Goal: Task Accomplishment & Management: Manage account settings

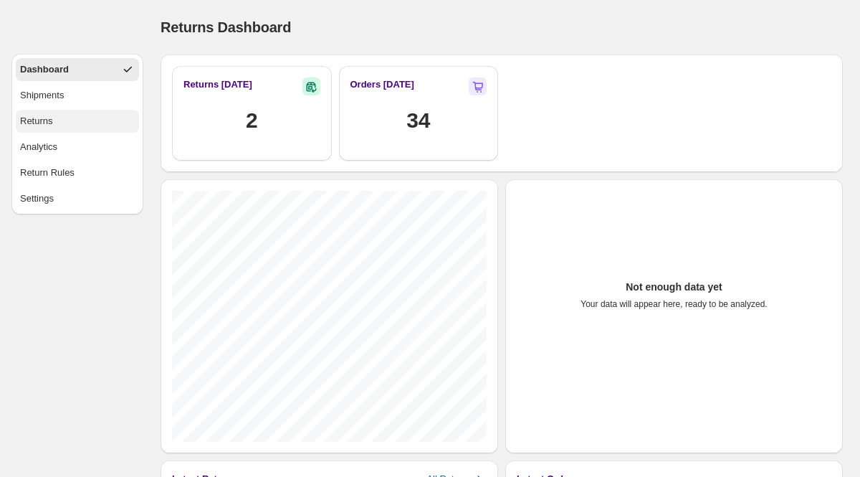
click at [80, 128] on button "Returns" at bounding box center [77, 121] width 123 height 23
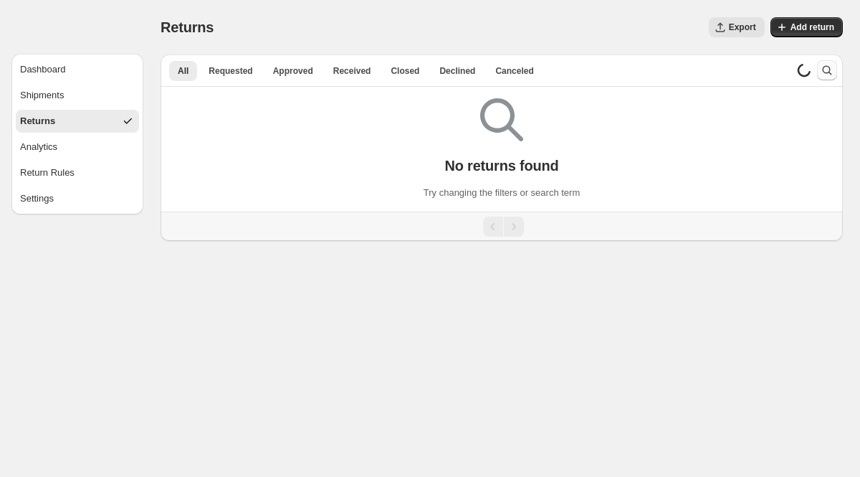
click at [823, 73] on icon "Search and filter results" at bounding box center [827, 70] width 14 height 14
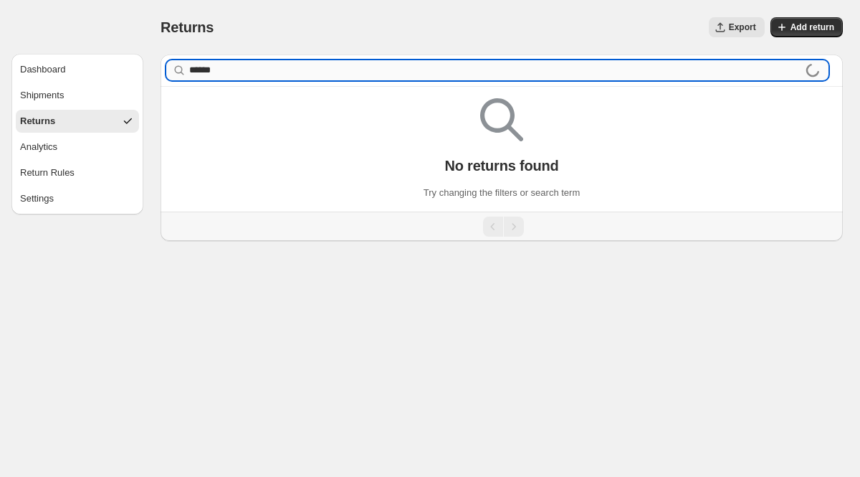
click at [190, 70] on input "******" at bounding box center [497, 70] width 616 height 20
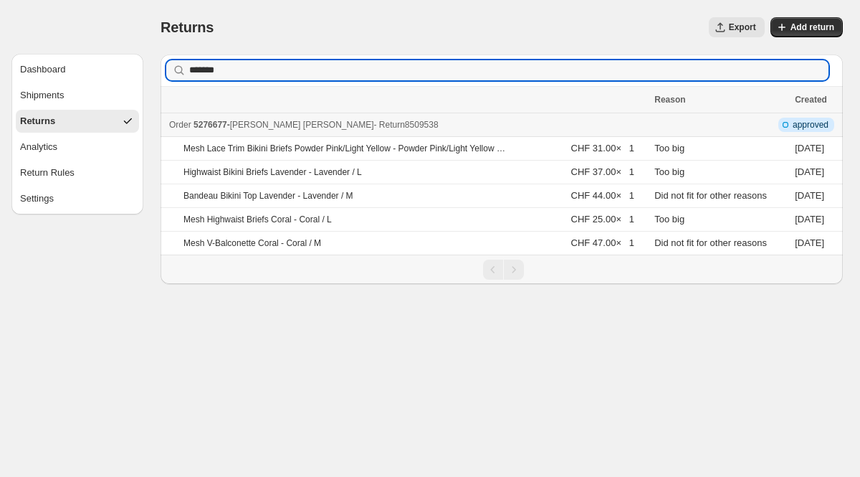
type input "*******"
click at [213, 127] on span "5276677" at bounding box center [211, 125] width 34 height 10
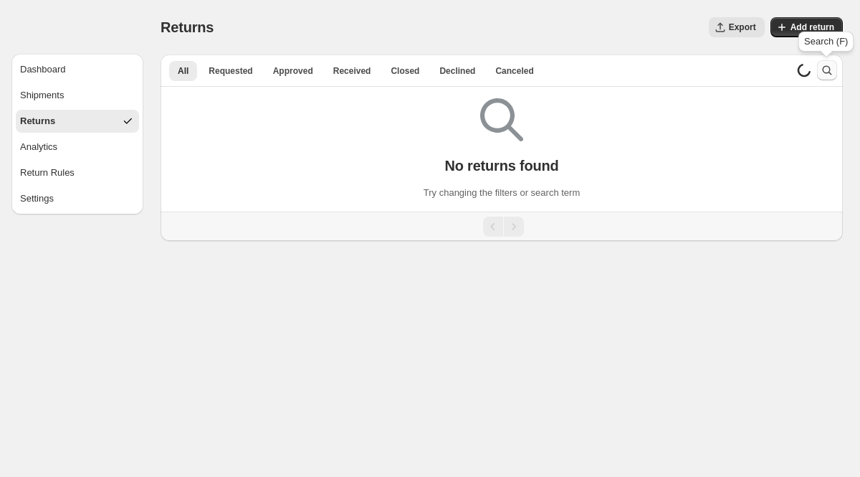
click at [830, 72] on icon "Search and filter results" at bounding box center [827, 70] width 14 height 14
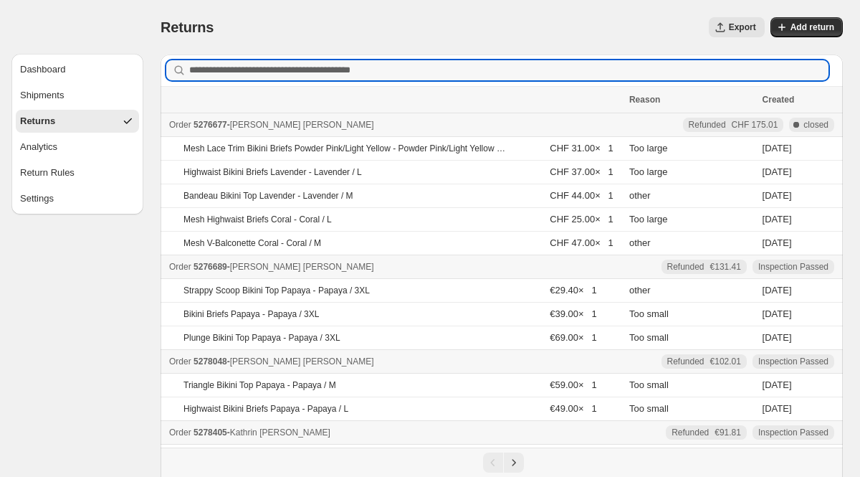
click at [100, 120] on button "Returns" at bounding box center [77, 121] width 123 height 23
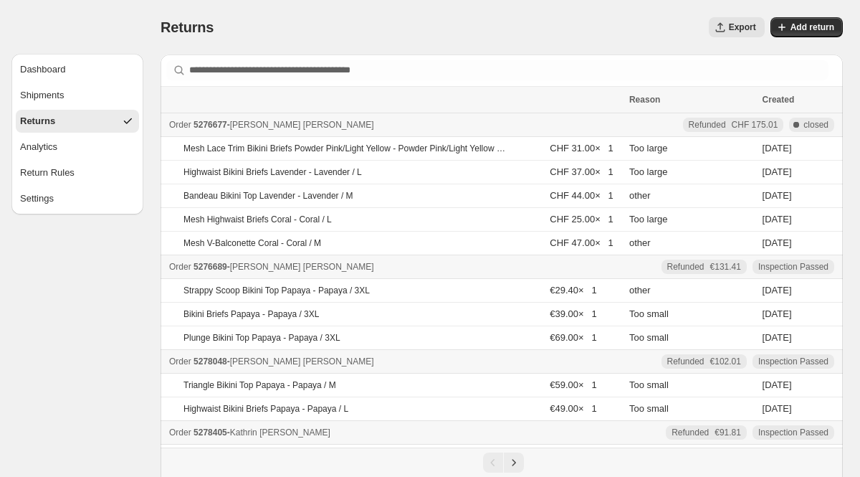
click at [54, 120] on div "Returns" at bounding box center [37, 121] width 35 height 14
click at [57, 100] on div "Shipments" at bounding box center [42, 95] width 44 height 14
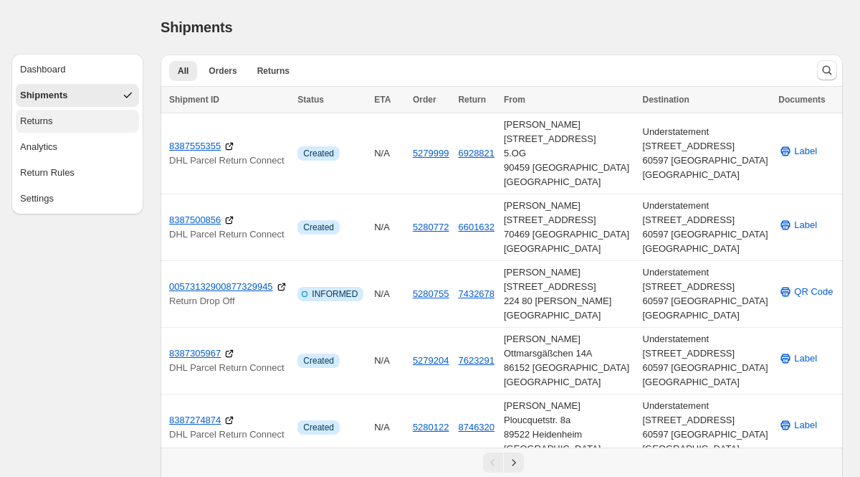
click at [57, 118] on button "Returns" at bounding box center [77, 121] width 123 height 23
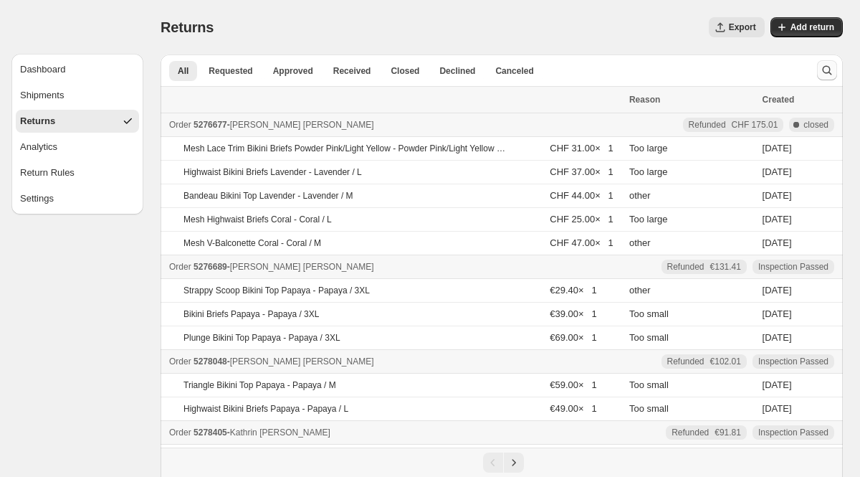
click at [818, 75] on button "Search and filter results" at bounding box center [827, 70] width 20 height 20
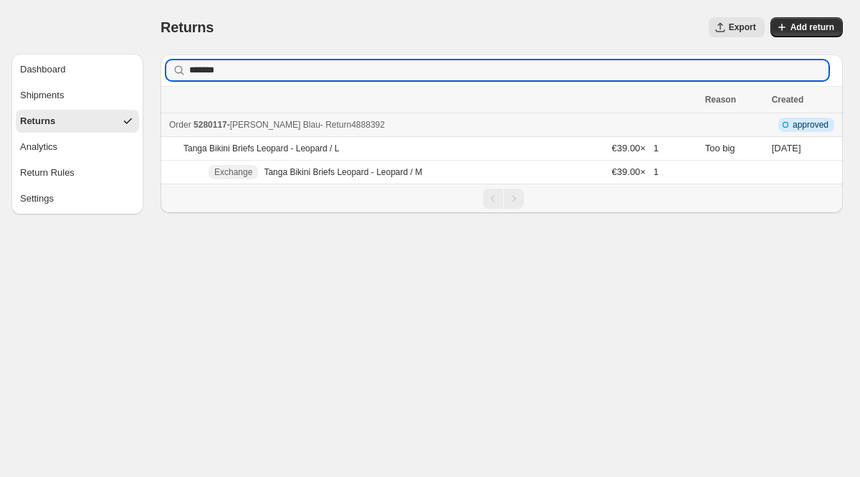
type input "*******"
click at [221, 124] on span "5280117" at bounding box center [211, 125] width 34 height 10
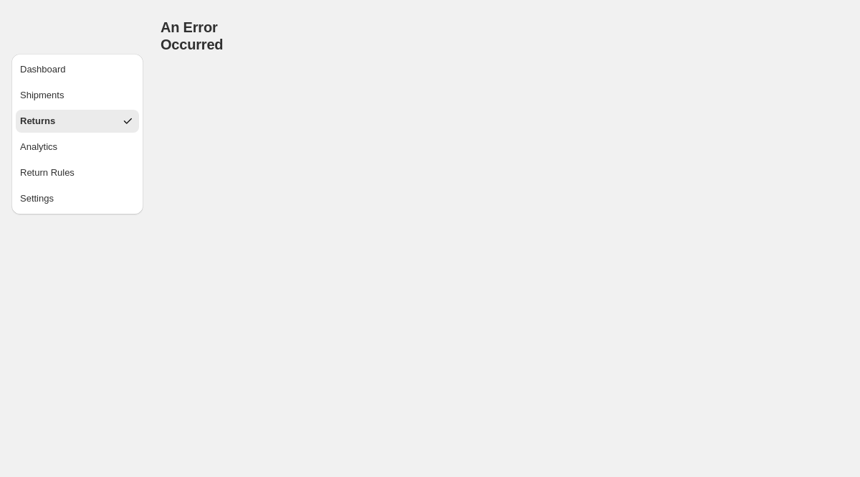
click at [79, 123] on button "Returns" at bounding box center [77, 121] width 123 height 23
click at [30, 125] on div "Returns" at bounding box center [37, 121] width 35 height 14
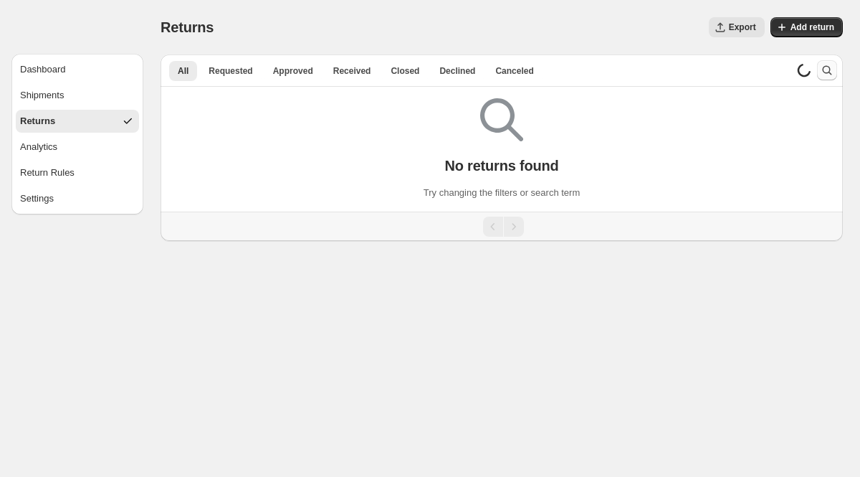
click at [826, 67] on icon "Search and filter results" at bounding box center [827, 70] width 14 height 14
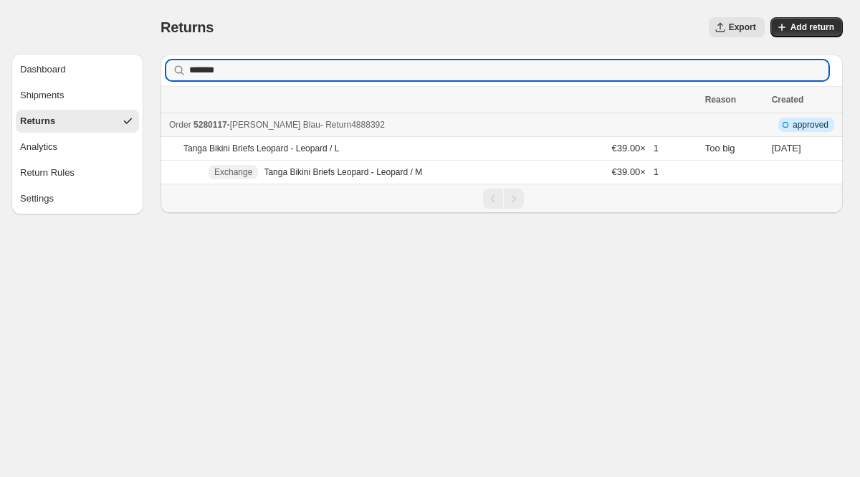
type input "*******"
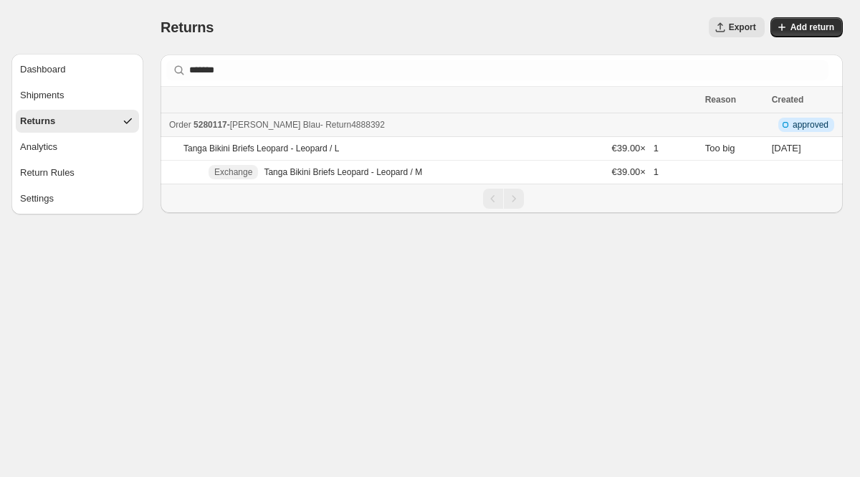
click at [272, 128] on span "Daniela Blau" at bounding box center [275, 125] width 90 height 10
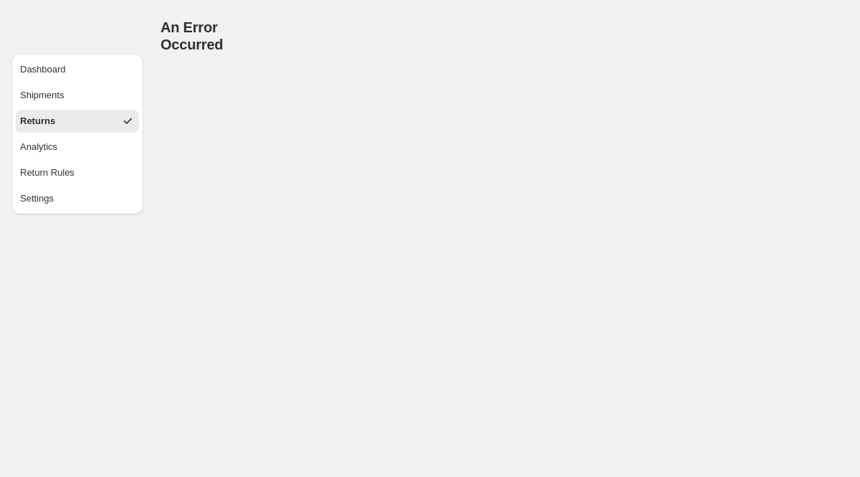
click at [50, 121] on div "Returns" at bounding box center [37, 121] width 35 height 14
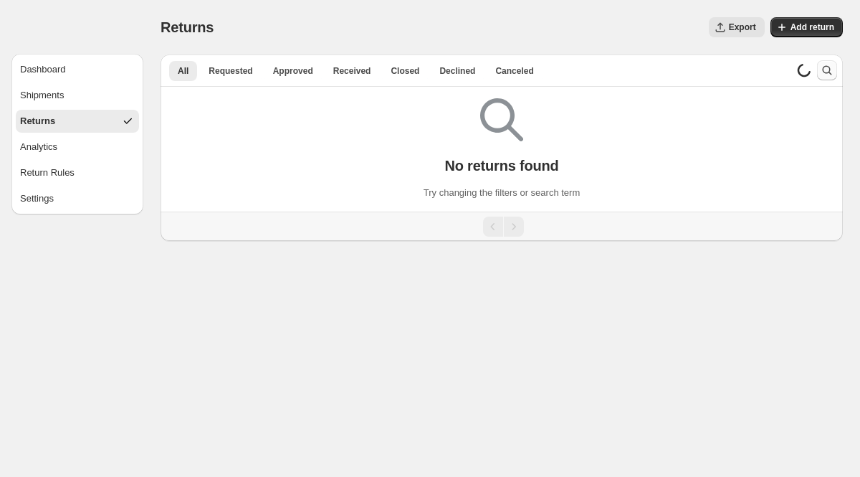
click at [822, 72] on icon "Search and filter results" at bounding box center [827, 70] width 14 height 14
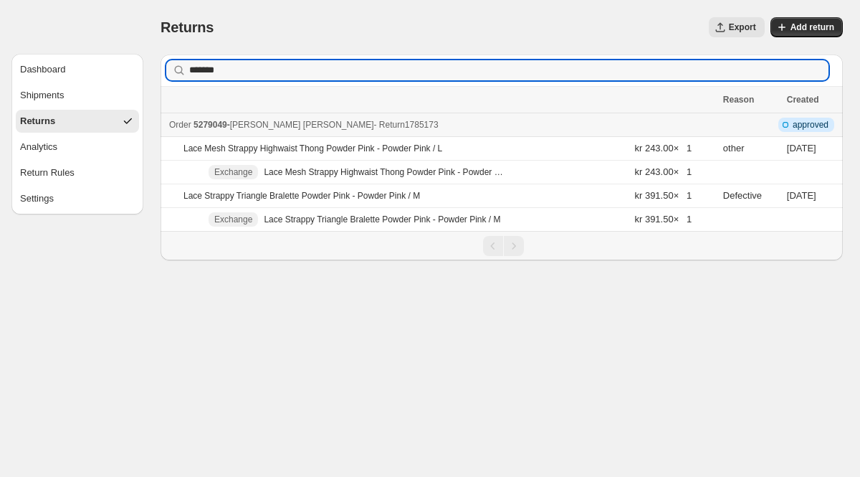
type input "*******"
click at [214, 123] on span "5279049" at bounding box center [211, 125] width 34 height 10
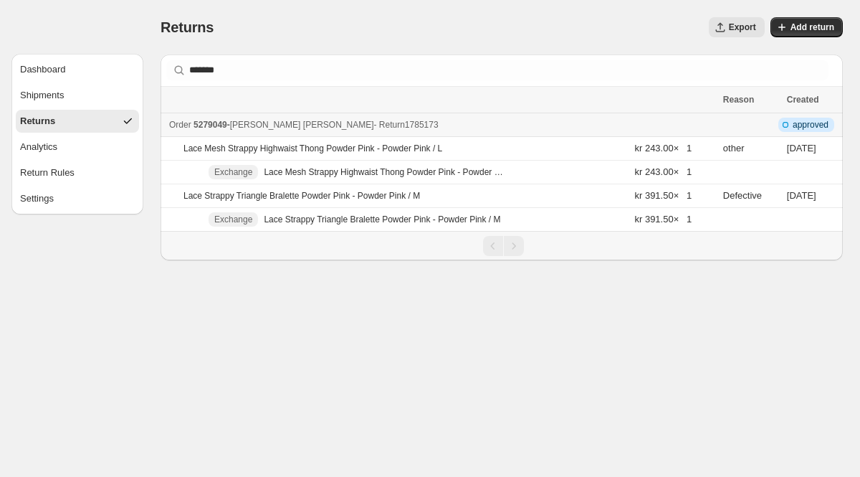
click at [226, 122] on span "5279049" at bounding box center [211, 125] width 34 height 10
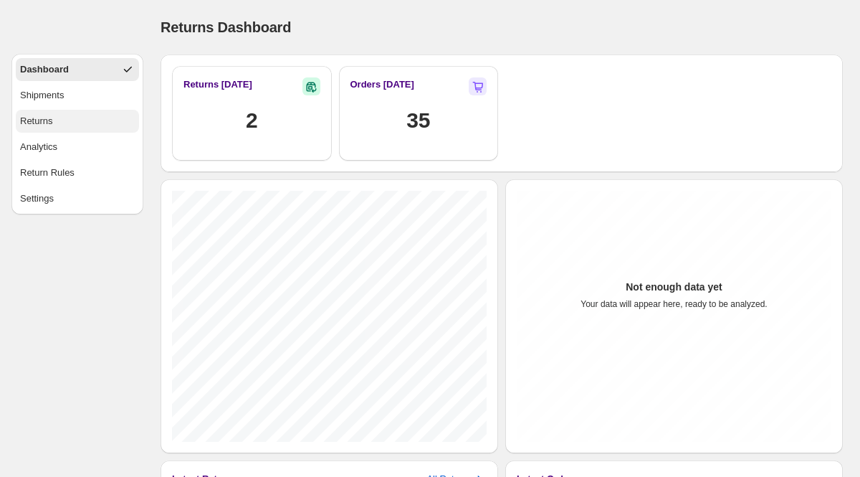
click at [74, 115] on button "Returns" at bounding box center [77, 121] width 123 height 23
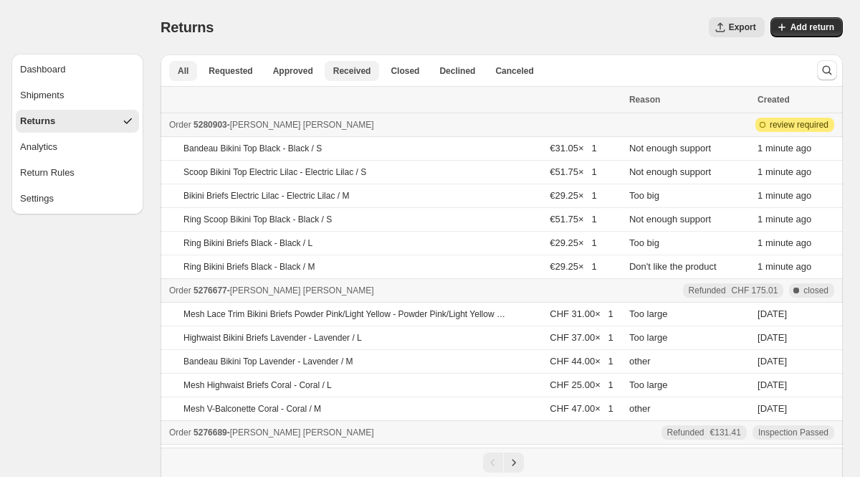
click at [361, 79] on button "Received" at bounding box center [352, 71] width 55 height 20
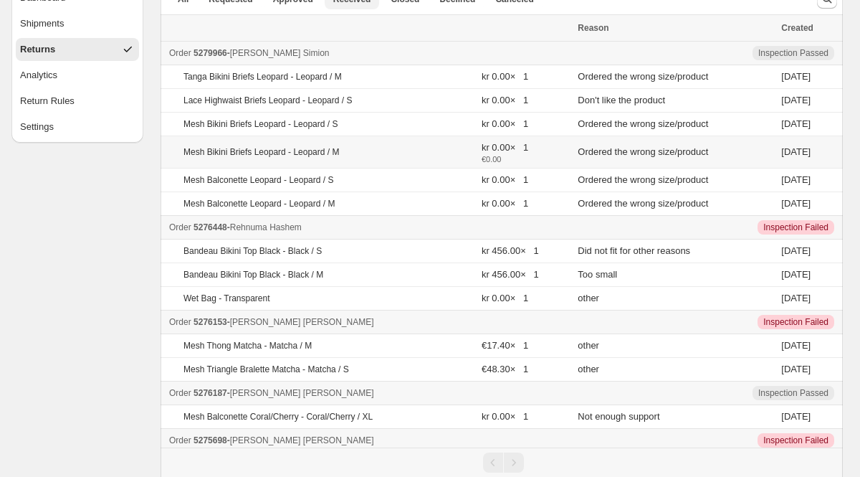
scroll to position [81, 0]
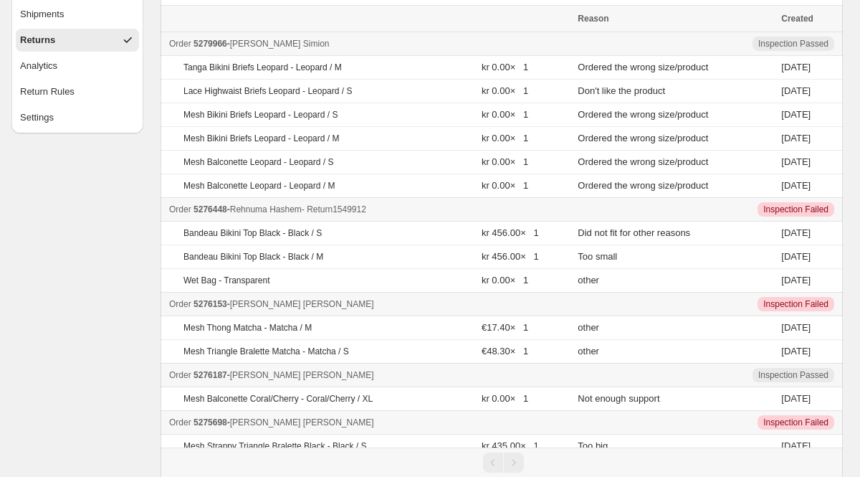
click at [219, 209] on span "5276448" at bounding box center [211, 209] width 34 height 10
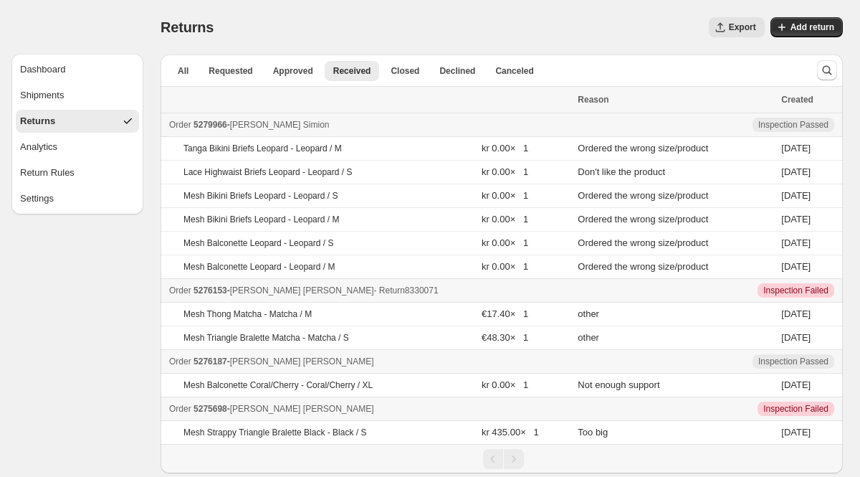
click at [206, 295] on span "5276153" at bounding box center [211, 290] width 34 height 10
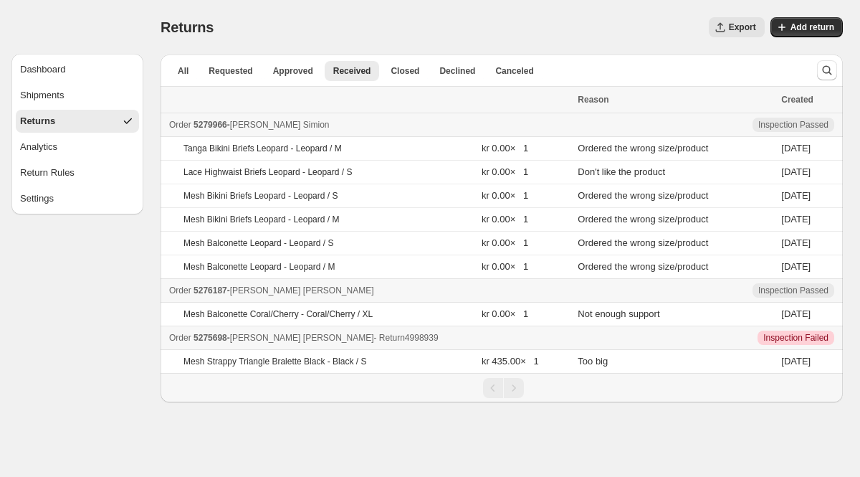
click at [219, 340] on span "5275698" at bounding box center [211, 338] width 34 height 10
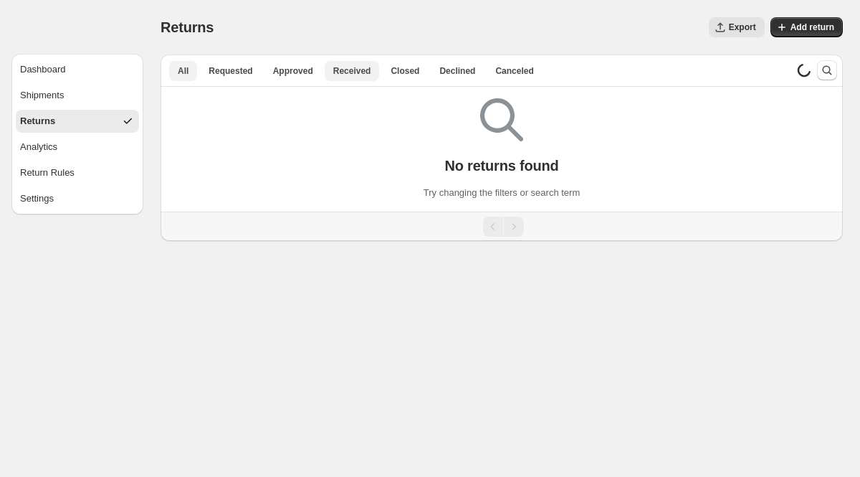
click at [340, 65] on button "Received" at bounding box center [352, 71] width 55 height 20
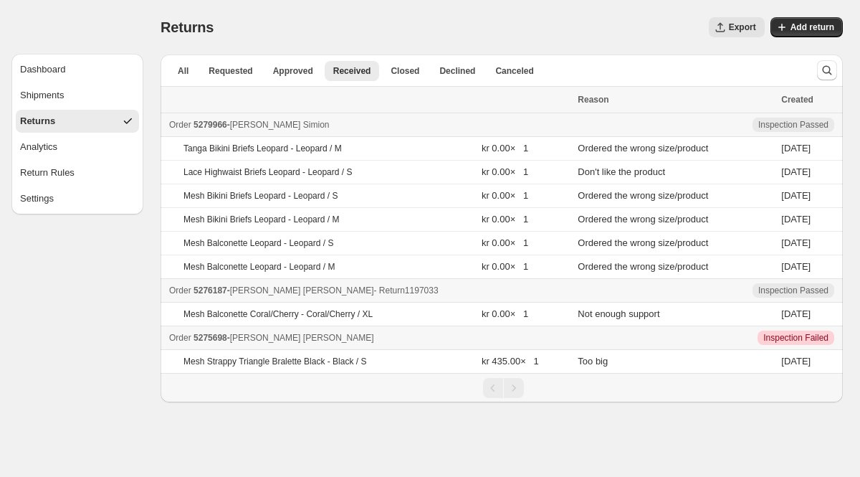
click at [212, 288] on span "5276187" at bounding box center [211, 290] width 34 height 10
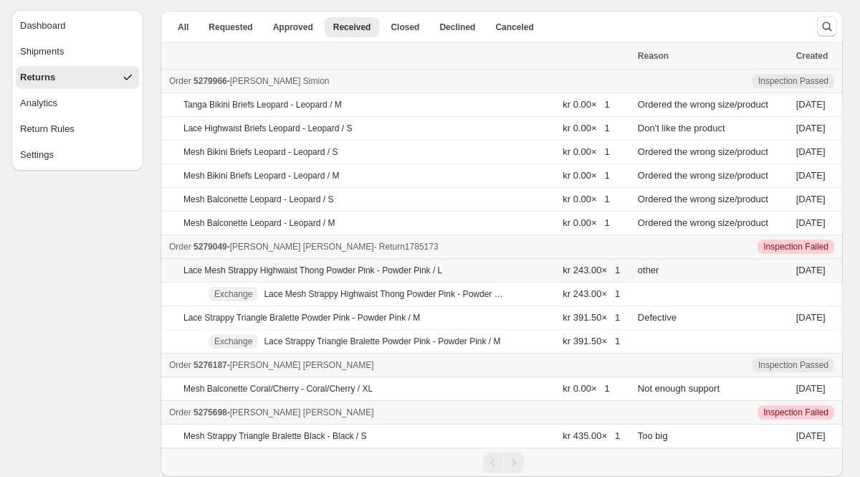
scroll to position [44, 0]
click at [227, 249] on span "5279049" at bounding box center [211, 247] width 34 height 10
click at [227, 77] on span "5279966" at bounding box center [211, 81] width 34 height 10
